Goal: Entertainment & Leisure: Consume media (video, audio)

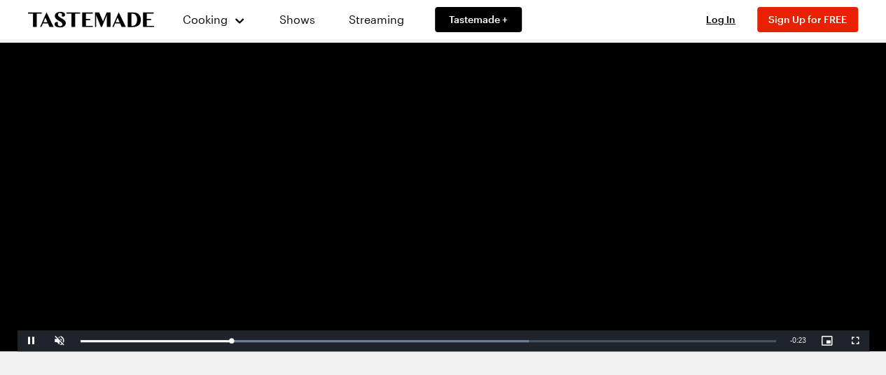
scroll to position [212, 0]
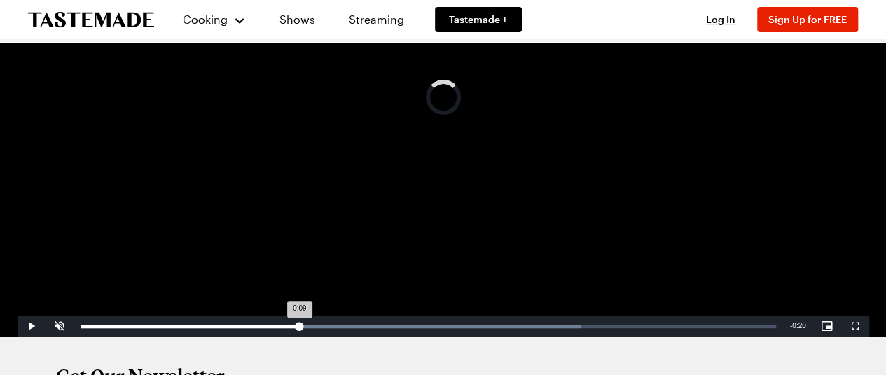
click at [299, 326] on div "Loaded : 72.02% 0:09 0:09" at bounding box center [429, 327] width 696 height 4
click at [424, 329] on div "Loaded : 72.02% 0:14 0:09" at bounding box center [429, 326] width 710 height 21
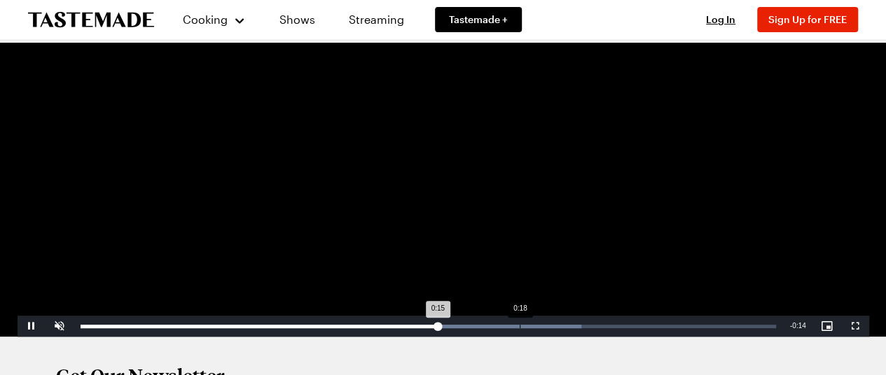
click at [520, 329] on div "Loaded : 72.02% 0:18 0:15" at bounding box center [429, 326] width 710 height 21
click at [627, 330] on div "Loaded : 72.97% 0:22 0:19" at bounding box center [429, 326] width 710 height 21
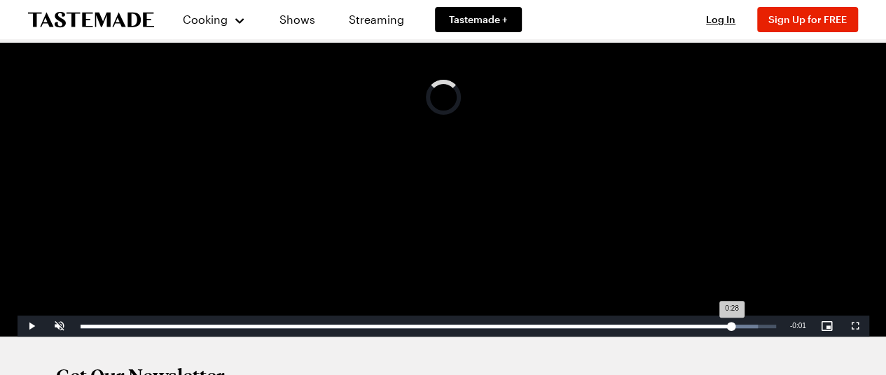
click at [731, 325] on div "Loaded : 97.37% 0:28 0:28" at bounding box center [429, 327] width 696 height 4
click at [703, 326] on div "0:28" at bounding box center [417, 327] width 672 height 4
click at [671, 327] on div "Loaded : 100.00% 0:25 0:25" at bounding box center [429, 327] width 696 height 4
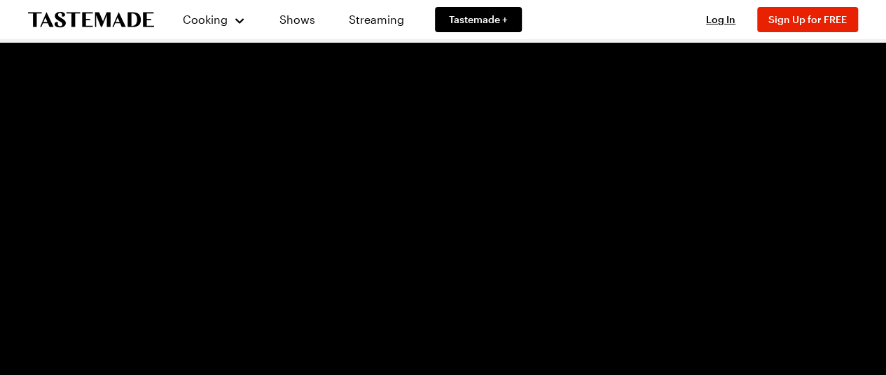
scroll to position [283, 0]
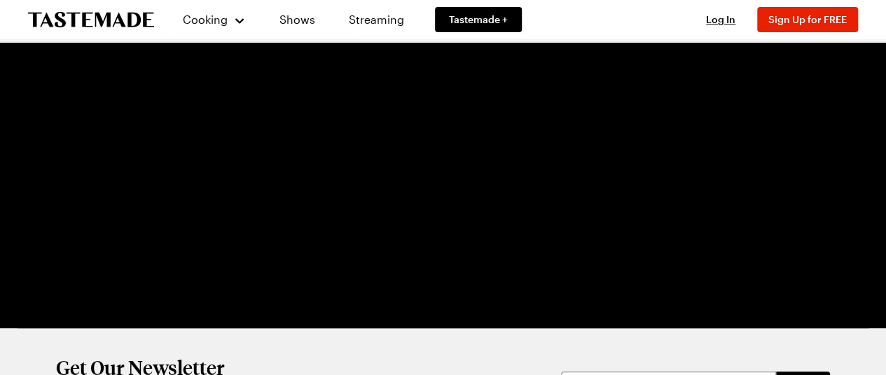
scroll to position [220, 0]
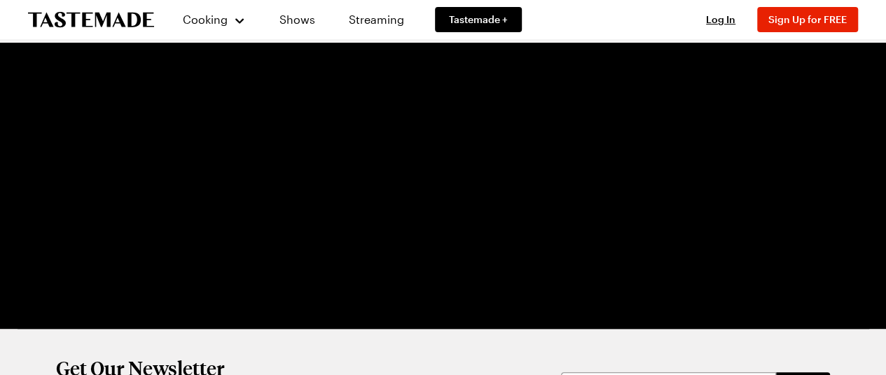
click at [647, 284] on video "Video Player" at bounding box center [444, 89] width 852 height 479
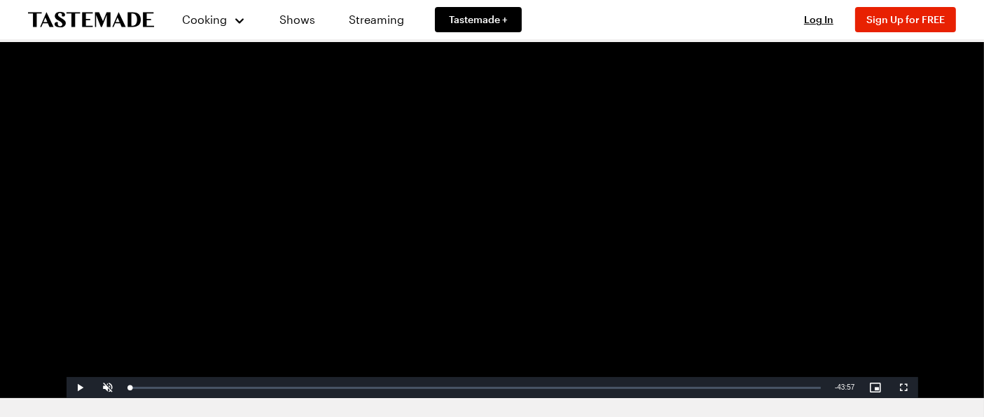
scroll to position [172, 0]
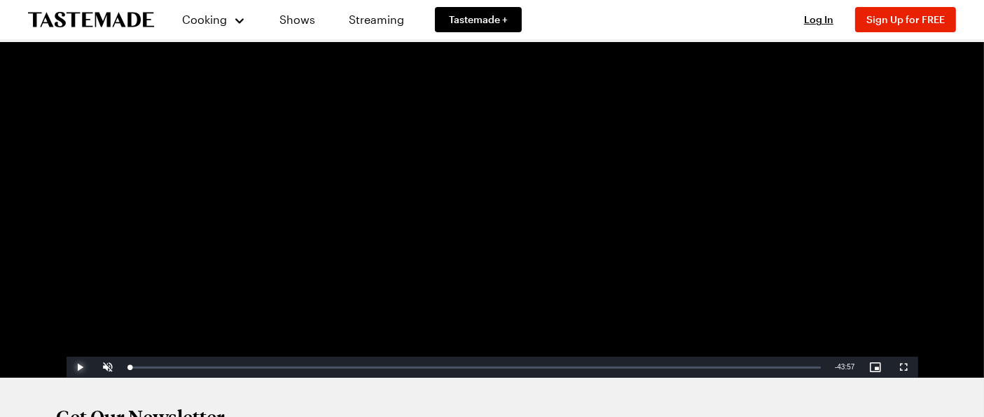
click at [75, 367] on span "Video Player" at bounding box center [81, 367] width 28 height 0
click at [167, 371] on div "Loaded : 0.22% 02:03 00:04" at bounding box center [476, 367] width 706 height 21
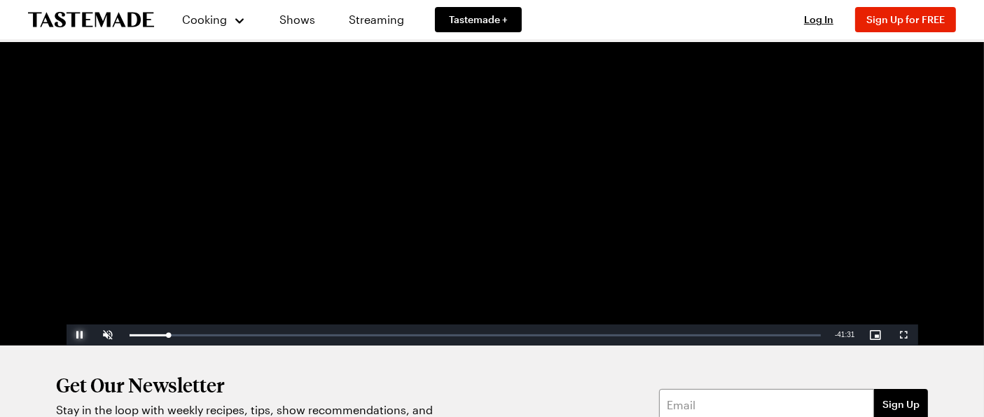
scroll to position [202, 0]
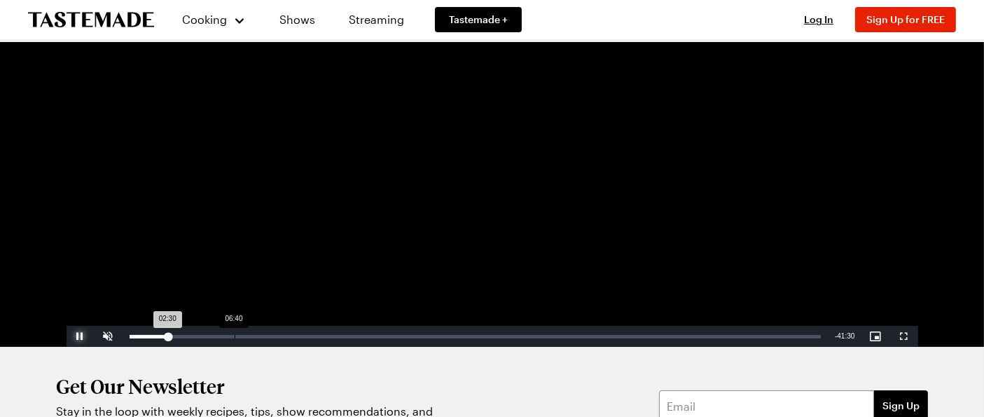
click at [238, 335] on div "Loaded : 5.93% 06:40 02:30" at bounding box center [476, 337] width 692 height 4
drag, startPoint x: 196, startPoint y: 336, endPoint x: 269, endPoint y: 333, distance: 72.9
click at [269, 333] on div "Loaded : 16.03% 08:35 04:16" at bounding box center [476, 336] width 706 height 21
